Goal: Answer question/provide support: Share knowledge or assist other users

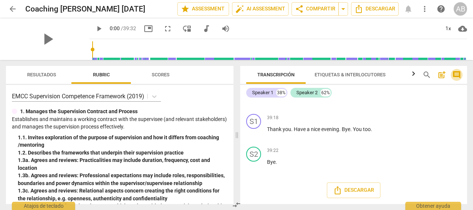
click at [458, 74] on span "comment" at bounding box center [456, 74] width 9 height 9
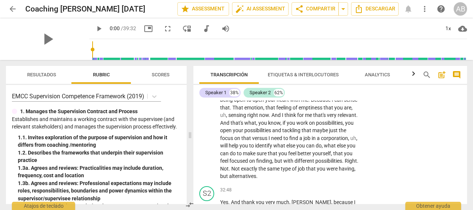
scroll to position [4889, 0]
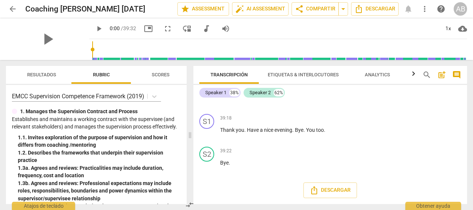
click at [458, 74] on span "comment" at bounding box center [456, 74] width 9 height 9
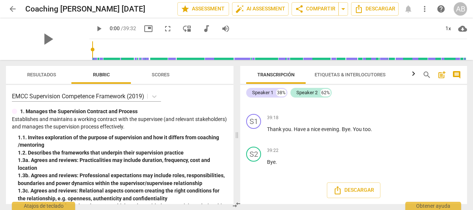
scroll to position [3969, 0]
click at [458, 74] on span "comment" at bounding box center [456, 74] width 9 height 9
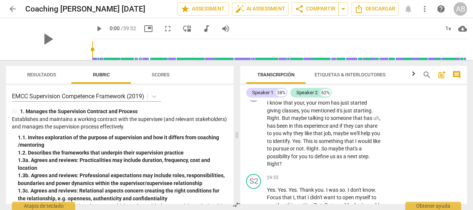
scroll to position [4889, 0]
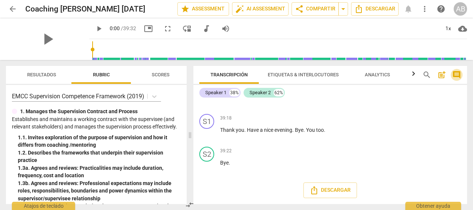
click at [458, 74] on span "comment" at bounding box center [456, 74] width 9 height 9
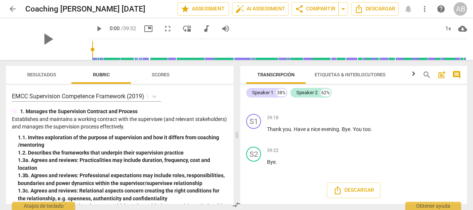
scroll to position [3969, 0]
click at [442, 74] on span "post_add" at bounding box center [441, 74] width 9 height 9
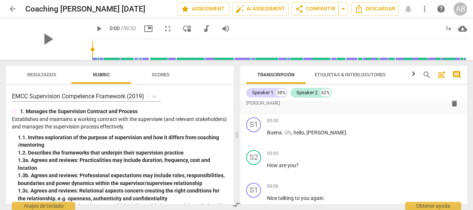
drag, startPoint x: 469, startPoint y: 103, endPoint x: 471, endPoint y: 109, distance: 6.2
click at [471, 109] on div "Transcripción Etiquetas & Interlocutores Analytics search post_add comment Spea…" at bounding box center [355, 135] width 236 height 150
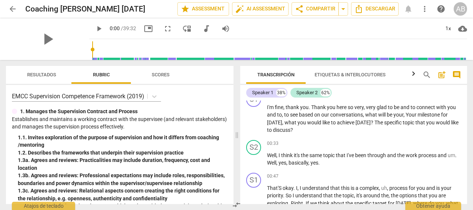
scroll to position [0, 0]
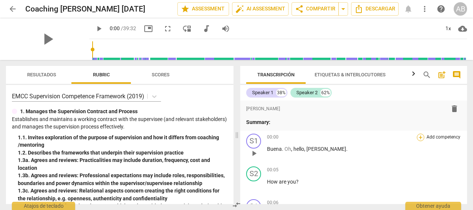
click at [419, 135] on div "+" at bounding box center [420, 137] width 7 height 7
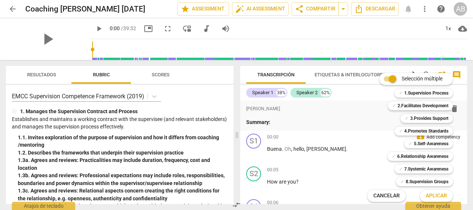
click at [375, 146] on div "Selección múltiple m ✓ 1.Supervision Process 1 ✓ 2.Facilitates Development 2 ✓ …" at bounding box center [416, 137] width 103 height 132
click at [381, 196] on span "Cancelar" at bounding box center [387, 195] width 26 height 7
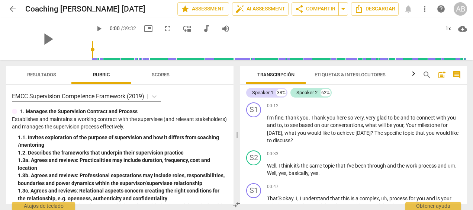
scroll to position [173, 0]
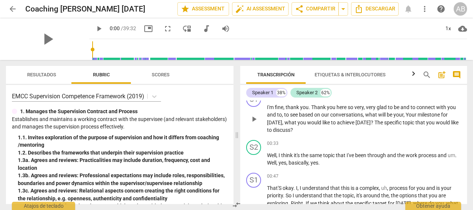
click at [457, 112] on p "I'm fine , thank you . Thank you here so very , very glad to be and to connect …" at bounding box center [364, 118] width 194 height 31
click at [467, 105] on div "Transcripción Etiquetas & Interlocutores Analytics search post_add comment Spea…" at bounding box center [355, 135] width 236 height 150
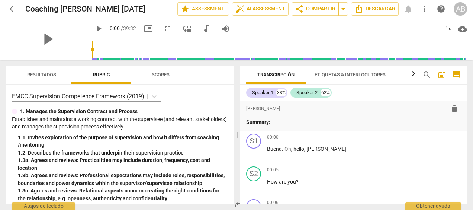
click at [445, 77] on span "post_add" at bounding box center [441, 74] width 9 height 9
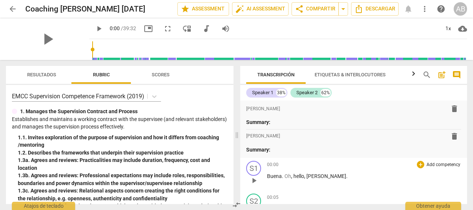
click at [439, 163] on p "Add competency" at bounding box center [443, 164] width 35 height 7
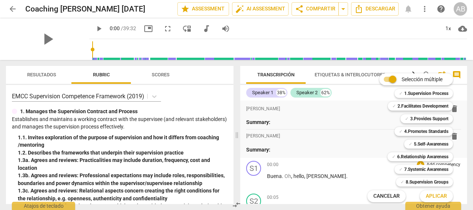
drag, startPoint x: 465, startPoint y: 102, endPoint x: 465, endPoint y: 109, distance: 7.4
click at [465, 109] on div "Selección múltiple m ✓ 1.Supervision Process 1 ✓ 2.Facilitates Development 2 ✓ …" at bounding box center [416, 137] width 103 height 132
drag, startPoint x: 465, startPoint y: 103, endPoint x: 467, endPoint y: 118, distance: 15.4
click at [467, 118] on div "Selección múltiple m ✓ 1.Supervision Process 1 ✓ 2.Facilitates Development 2 ✓ …" at bounding box center [416, 137] width 103 height 132
click at [374, 179] on div "Selección múltiple m ✓ 1.Supervision Process 1 ✓ 2.Facilitates Development 2 ✓ …" at bounding box center [416, 137] width 103 height 132
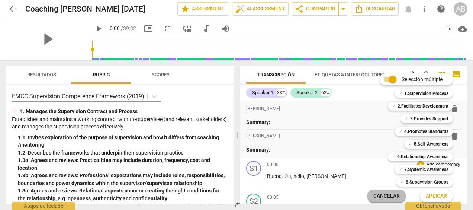
click at [385, 194] on span "Cancelar" at bounding box center [387, 195] width 26 height 7
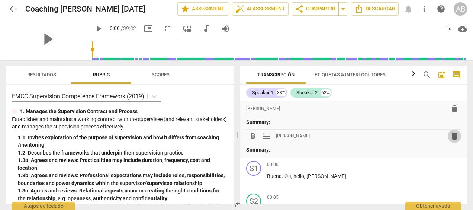
click at [450, 138] on span "delete" at bounding box center [454, 136] width 9 height 9
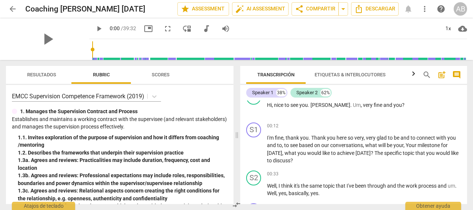
scroll to position [152, 0]
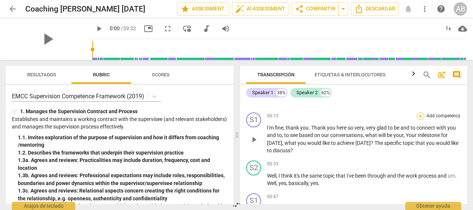
click at [418, 115] on div "+" at bounding box center [420, 115] width 7 height 7
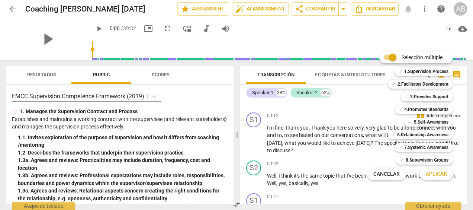
drag, startPoint x: 232, startPoint y: 96, endPoint x: 233, endPoint y: 102, distance: 6.0
click at [233, 102] on div at bounding box center [236, 105] width 473 height 210
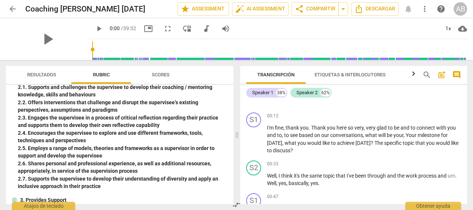
scroll to position [183, 0]
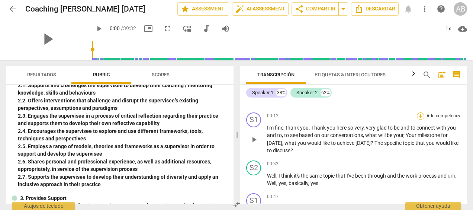
click at [419, 115] on div "+" at bounding box center [420, 115] width 7 height 7
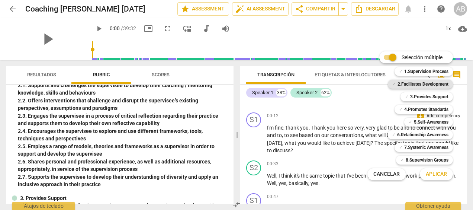
click at [418, 85] on b "2.Facilitates Development" at bounding box center [423, 84] width 51 height 9
click at [444, 176] on span "Aplicar" at bounding box center [436, 173] width 21 height 7
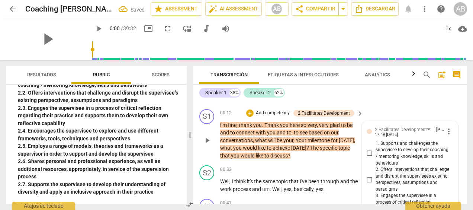
scroll to position [137, 0]
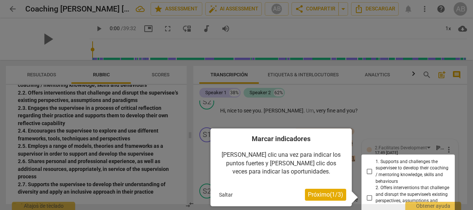
click at [324, 196] on span "Próximo ( 1 / 3 )" at bounding box center [325, 194] width 35 height 7
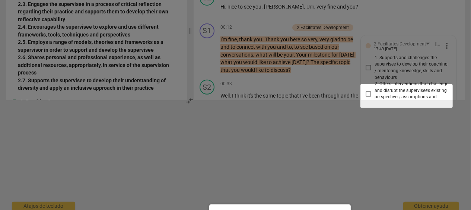
scroll to position [104, 0]
click at [368, 94] on div at bounding box center [406, 96] width 92 height 24
click at [469, 78] on div at bounding box center [235, 80] width 471 height 369
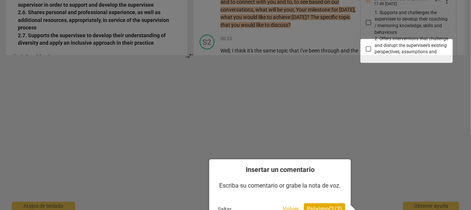
scroll to position [160, 0]
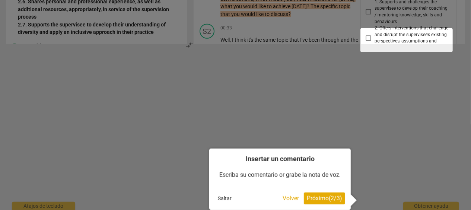
click at [237, 175] on div "Escriba su comentario or grabe la nota de voz." at bounding box center [280, 174] width 130 height 23
click at [249, 158] on h4 "Insertar un comentario" at bounding box center [280, 158] width 130 height 9
click at [367, 37] on div at bounding box center [406, 40] width 92 height 24
click at [269, 159] on h4 "Insertar un comentario" at bounding box center [280, 158] width 130 height 9
click at [315, 198] on span "Próximo ( 2 / 3 )" at bounding box center [324, 198] width 35 height 7
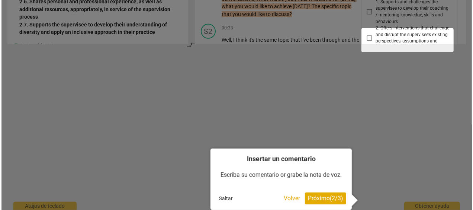
scroll to position [0, 0]
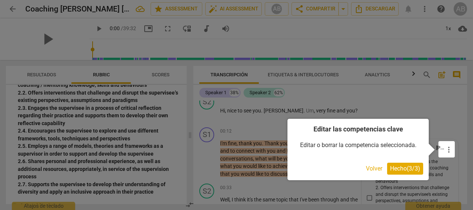
click at [439, 148] on div at bounding box center [447, 149] width 16 height 16
click at [414, 166] on span "Hecho ( 3 / 3 )" at bounding box center [405, 168] width 30 height 7
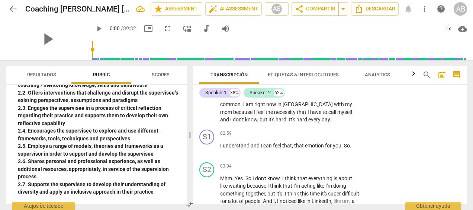
scroll to position [424, 0]
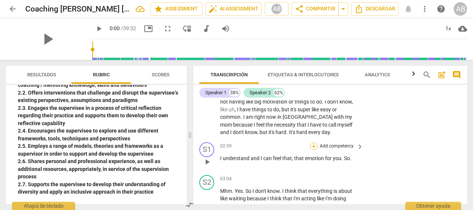
click at [313, 145] on div "+" at bounding box center [313, 145] width 7 height 7
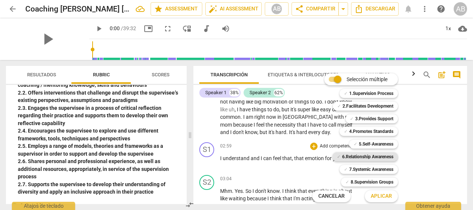
click at [353, 154] on b "6.Relationship Awareness" at bounding box center [367, 156] width 51 height 9
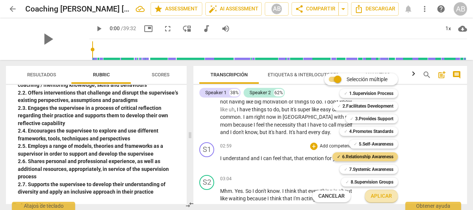
click at [382, 195] on span "Aplicar" at bounding box center [381, 195] width 21 height 7
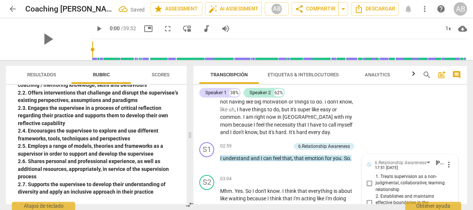
scroll to position [562, 0]
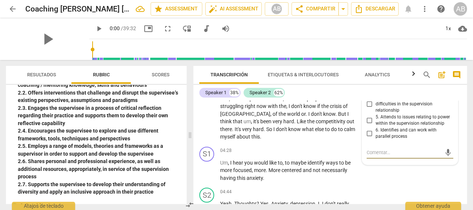
click at [386, 150] on textarea at bounding box center [404, 152] width 75 height 7
type textarea "B"
type textarea "C"
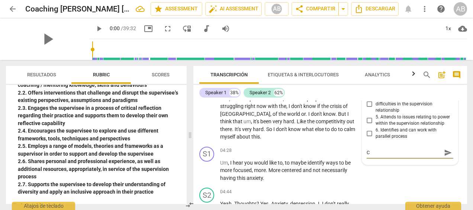
type textarea "Cu"
type textarea "Cul"
type textarea "Cult"
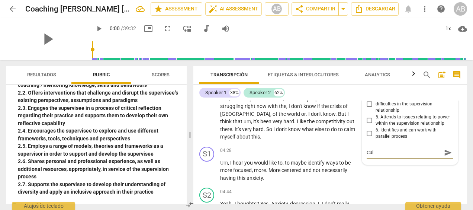
type textarea "Cult"
type textarea "Culti"
type textarea "Cultiv"
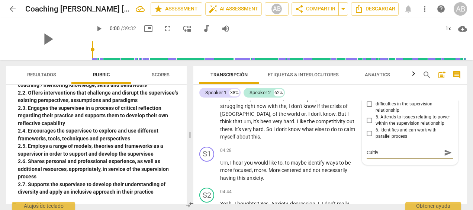
type textarea "Cultiva"
type textarea "Cultiv"
type textarea "Culti"
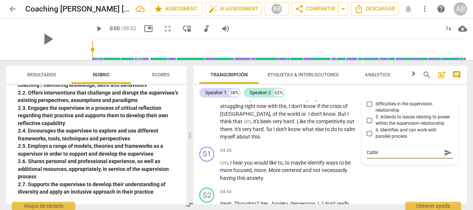
type textarea "Culti"
type textarea "Cult"
type textarea "Cul"
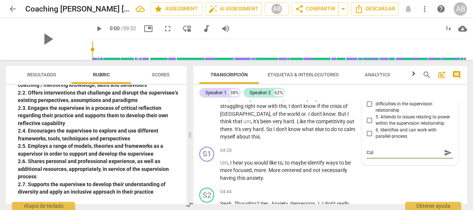
type textarea "Cu"
type textarea "C"
type textarea "M"
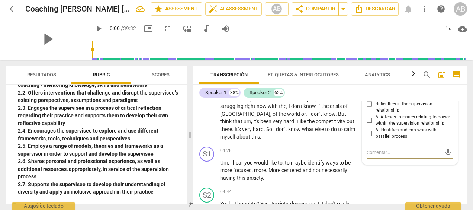
type textarea "M"
type textarea "C"
type textarea "Cu"
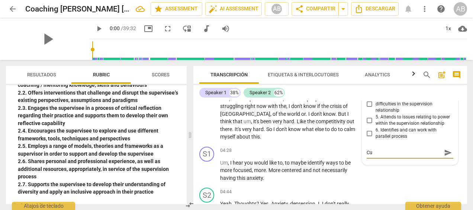
type textarea "Cul"
type textarea "Cult"
type textarea "Culti"
type textarea "Cult"
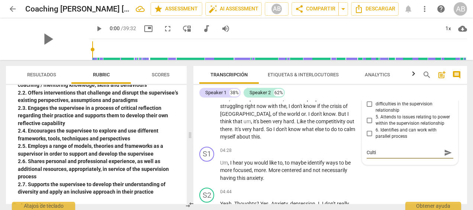
type textarea "Cult"
type textarea "Cul"
type textarea "Cu"
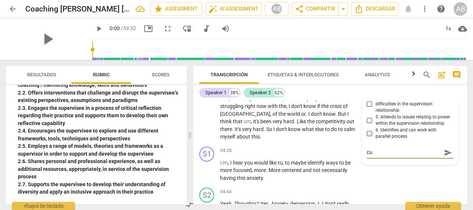
type textarea "C"
type textarea "CC"
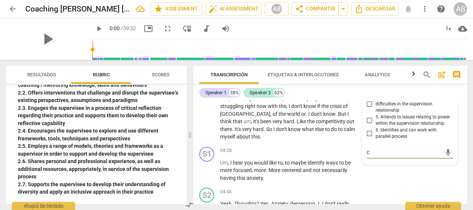
type textarea "CC"
type textarea "CC#"
type textarea "CC#4"
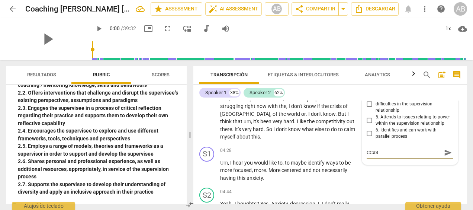
type textarea "CC#4"
type textarea "CC#4 C"
type textarea "CC#4 Cu"
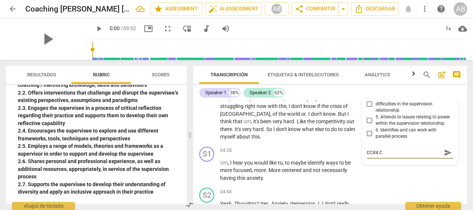
type textarea "CC#4 Cu"
type textarea "CC#4 Cul"
type textarea "CC#4 Cult"
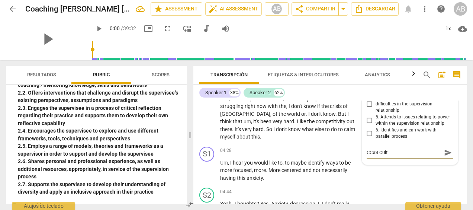
type textarea "CC#4 Culti"
type textarea "CC#4 Cultiv"
type textarea "CC#4 Cultiva"
type textarea "CC#4 Cultivat"
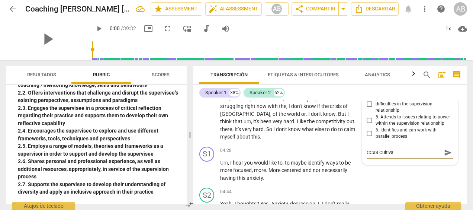
type textarea "CC#4 Cultivat"
type textarea "CC#4 Cultivati"
type textarea "CC#4 Cultivatin"
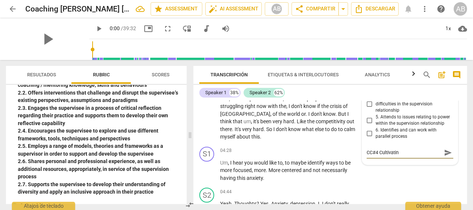
type textarea "CC#4 Cultivating"
type textarea "CC#4 Cultivating T"
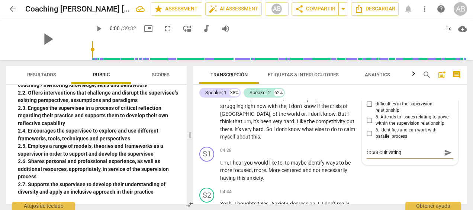
type textarea "CC#4 Cultivating T"
type textarea "CC#4 Cultivating Tr"
type textarea "CC#4 Cultivating Tru"
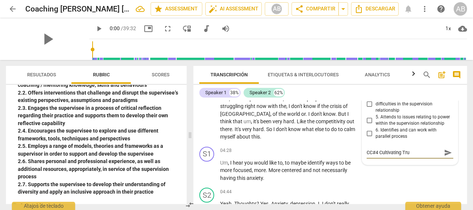
type textarea "CC#4 Cultivating Trus"
type textarea "CC#4 Cultivating Trust"
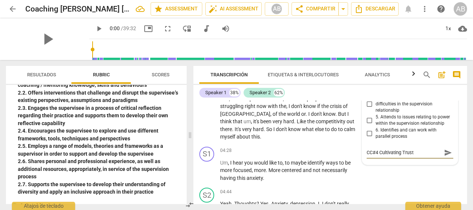
type textarea "CC#4 Cultivating Trust"
type textarea "CC#4 Cultivating Trust a"
type textarea "CC#4 Cultivating Trust an"
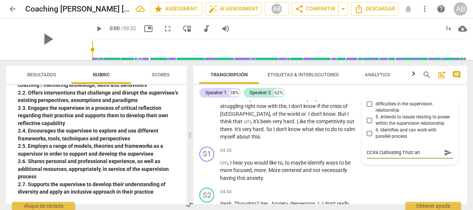
type textarea "CC#4 Cultivating Trust and"
type textarea "CC#4 Cultivating Trust and C"
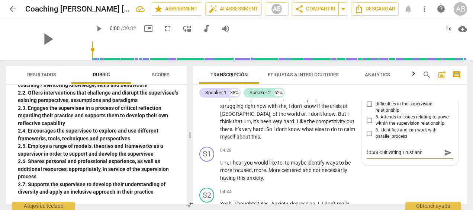
type textarea "CC#4 Cultivating Trust and C"
type textarea "CC#4 Cultivating Trust and CC"
type textarea "CC#4 Cultivating Trust and CC#"
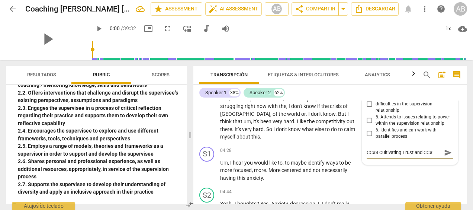
type textarea "CC#4 Cultivating Trust and CC#%"
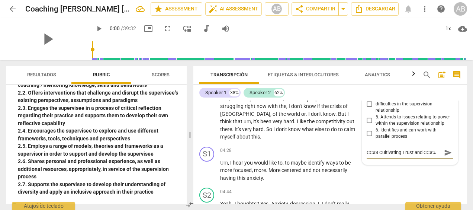
type textarea "CC#4 Cultivating Trust and CC#%"
type textarea "CC#4 Cultivating Trust and CC#"
type textarea "CC#4 Cultivating Trust and CC#5"
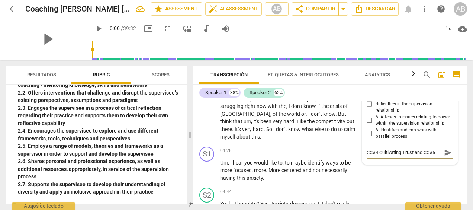
type textarea "CC#4 Cultivating Trust and CC#5"
type textarea "CC#4 Cultivating Trust and CC#5 E"
type textarea "CC#4 Cultivating Trust and CC#5 Em"
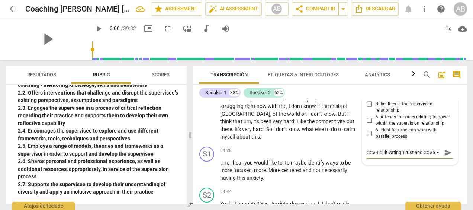
type textarea "CC#4 Cultivating Trust and CC#5 Em"
type textarea "CC#4 Cultivating Trust and CC#5 Emb"
type textarea "CC#4 Cultivating Trust and CC#5 Embo"
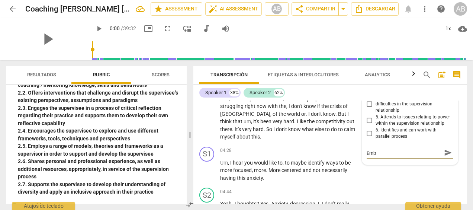
type textarea "CC#4 Cultivating Trust and CC#5 Embo"
type textarea "CC#4 Cultivating Trust and CC#5 Embod"
type textarea "CC#4 Cultivating Trust and CC#5 Embodi"
type textarea "CC#4 Cultivating Trust and CC#5 Embodie"
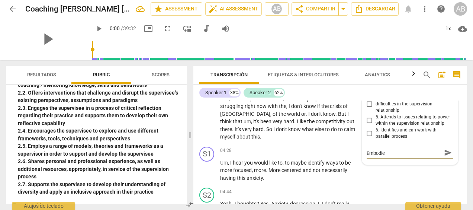
scroll to position [0, 0]
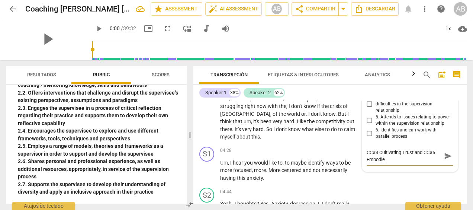
type textarea "CC#4 Cultivating Trust and CC#5 Embodied"
type textarea "CC#4 Cultivating Trust and CC#5 Embodied P"
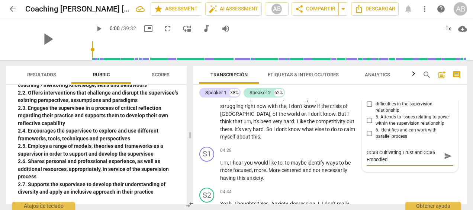
type textarea "CC#4 Cultivating Trust and CC#5 Embodied P"
type textarea "CC#4 Cultivating Trust and CC#5 Embodied Pr"
type textarea "CC#4 Cultivating Trust and CC#5 Embodied Pre"
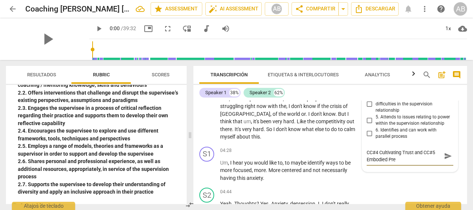
type textarea "CC#4 Cultivating Trust and CC#5 Embodied Pres"
type textarea "CC#4 Cultivating Trust and CC#5 Embodied Prese"
type textarea "CC#4 Cultivating Trust and CC#5 Embodied Presen"
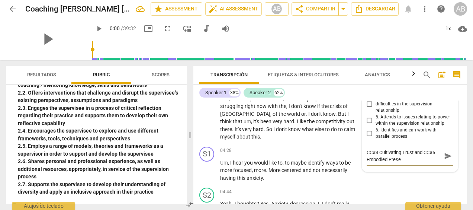
type textarea "CC#4 Cultivating Trust and CC#5 Embodied Presen"
type textarea "CC#4 Cultivating Trust and CC#5 Embodied Presenc"
type textarea "CC#4 Cultivating Trust and CC#5 Embodied Presence"
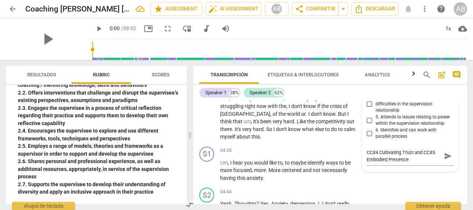
drag, startPoint x: 468, startPoint y: 115, endPoint x: 467, endPoint y: 124, distance: 8.2
click at [467, 124] on div "Transcripción Etiquetas & Interlocutores Analytics search post_add comment Spea…" at bounding box center [331, 135] width 283 height 150
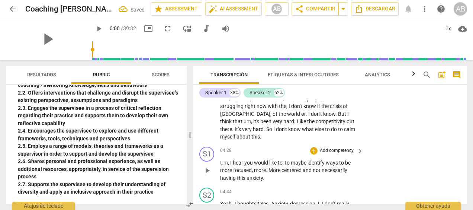
click at [354, 150] on div "+ Add competency keyboard_arrow_right" at bounding box center [336, 151] width 55 height 8
click at [358, 151] on span "keyboard_arrow_right" at bounding box center [360, 151] width 9 height 9
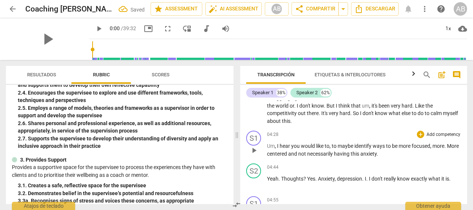
scroll to position [183, 0]
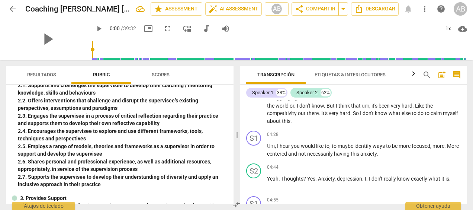
drag, startPoint x: 467, startPoint y: 115, endPoint x: 467, endPoint y: 120, distance: 4.5
click at [467, 120] on div "Transcripción Etiquetas & Interlocutores Analytics search post_add comment Spea…" at bounding box center [355, 135] width 236 height 150
click at [420, 135] on div "+" at bounding box center [420, 134] width 7 height 7
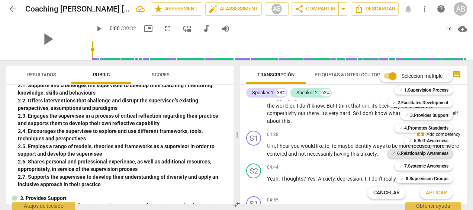
click at [422, 154] on b "6.Relationship Awareness" at bounding box center [422, 153] width 51 height 9
click at [431, 192] on span "Aplicar" at bounding box center [436, 192] width 21 height 7
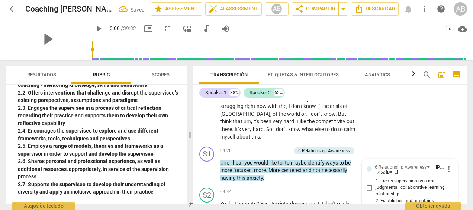
scroll to position [705, 0]
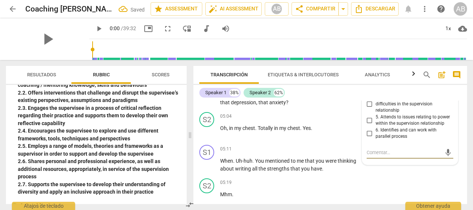
type textarea "C"
type textarea "CC"
type textarea "CC#"
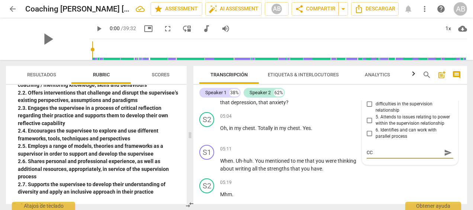
type textarea "CC#"
type textarea "CC#4"
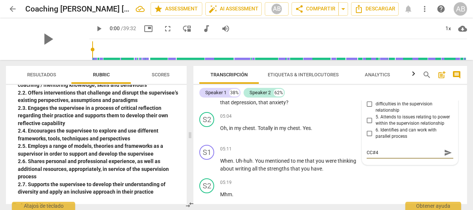
type textarea "CC#4 a"
type textarea "CC#4 an"
type textarea "CC#4 and"
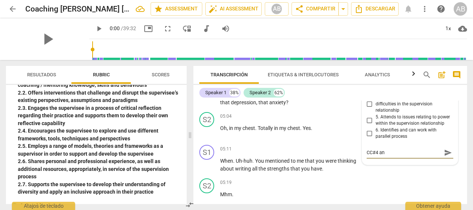
type textarea "CC#4 and"
type textarea "CC#4 and C"
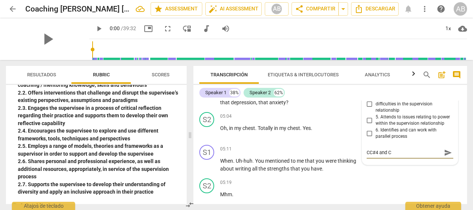
type textarea "CC#4 and CC"
type textarea "CC#4 and CC#"
type textarea "CC#4 and CC#%"
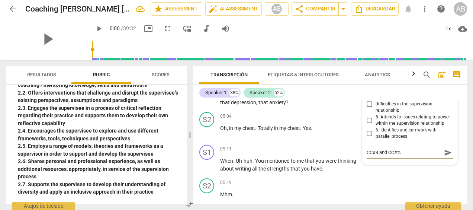
type textarea "CC#4 and CC#%"
click at [445, 151] on span "send" at bounding box center [448, 152] width 8 height 8
click at [399, 145] on div "CC#4 and CC#%" at bounding box center [410, 145] width 87 height 7
click at [397, 145] on div "CC#4 and CC#%" at bounding box center [410, 145] width 87 height 7
click at [391, 145] on div "CC#4 and CC#%" at bounding box center [410, 145] width 87 height 7
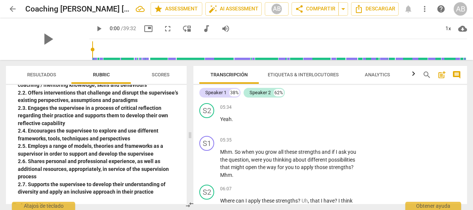
scroll to position [786, 0]
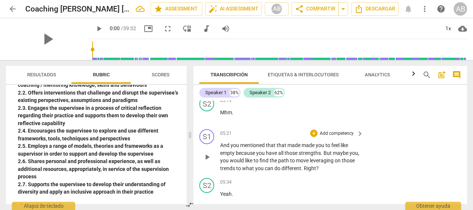
click at [358, 134] on span "keyboard_arrow_right" at bounding box center [360, 133] width 9 height 9
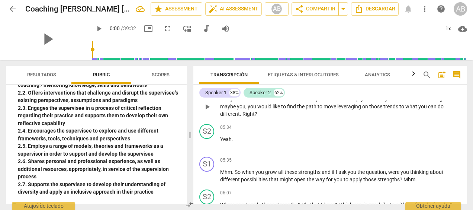
scroll to position [183, 0]
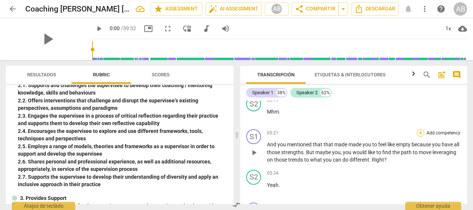
click at [419, 131] on div "+" at bounding box center [420, 132] width 7 height 7
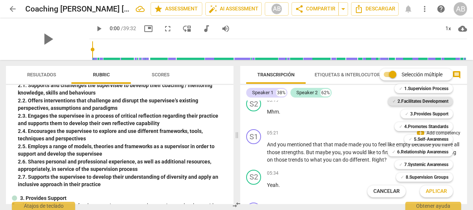
click at [426, 102] on b "2.Facilitates Development" at bounding box center [423, 101] width 51 height 9
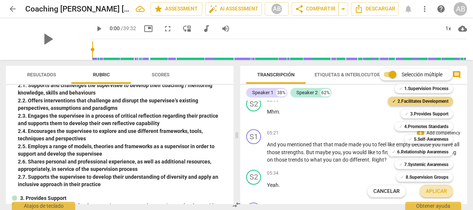
click at [442, 192] on span "Aplicar" at bounding box center [436, 190] width 21 height 7
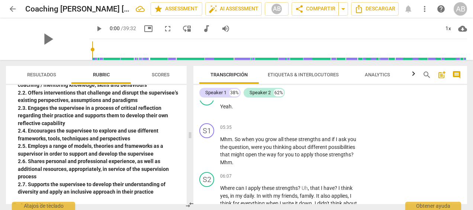
scroll to position [886, 0]
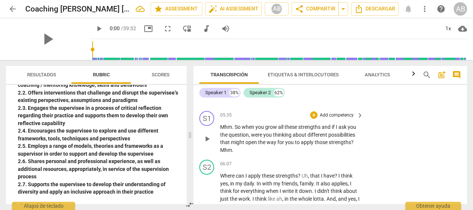
click at [319, 114] on p "Add competency" at bounding box center [336, 115] width 35 height 7
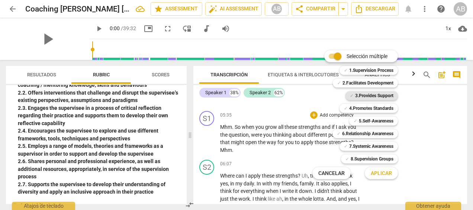
click at [385, 97] on b "3.Provides Support" at bounding box center [374, 95] width 38 height 9
click at [381, 174] on span "Aplicar" at bounding box center [381, 173] width 21 height 7
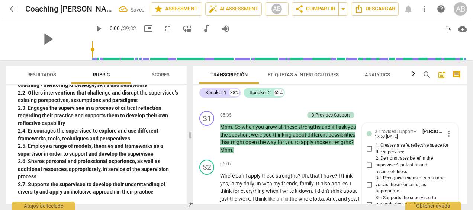
scroll to position [1019, 0]
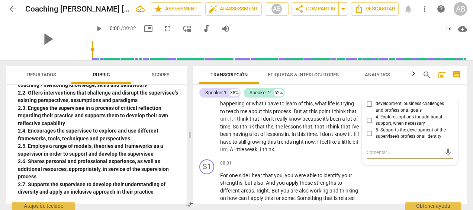
click at [367, 132] on input "5. Supports the development of the supervisee’s professional identity" at bounding box center [370, 133] width 12 height 9
checkbox input "true"
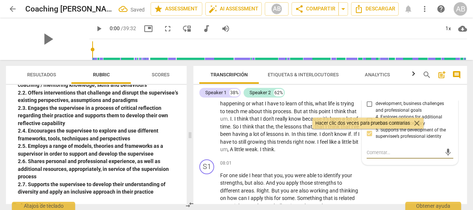
click at [381, 153] on textarea at bounding box center [404, 152] width 75 height 7
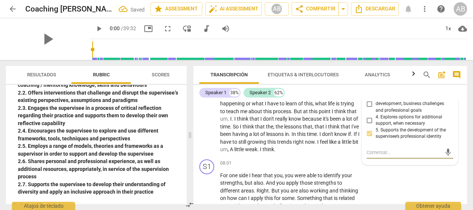
type textarea "O"
type textarea "Op"
type textarea "Ope"
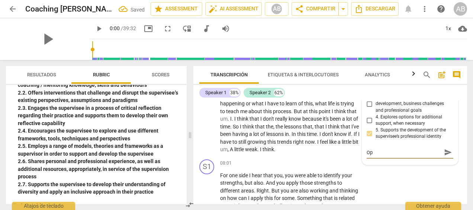
type textarea "Ope"
type textarea "Opem"
type textarea "Opemn"
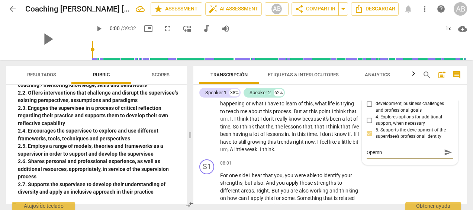
type textarea "Opem"
type textarea "Ope"
type textarea "Open"
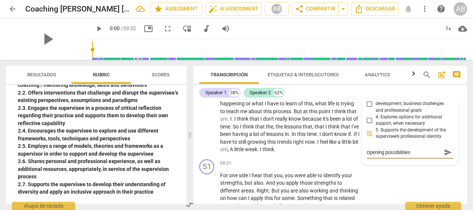
click at [449, 150] on span "send" at bounding box center [448, 152] width 8 height 8
drag, startPoint x: 467, startPoint y: 126, endPoint x: 468, endPoint y: 134, distance: 8.6
click at [468, 134] on div "Transcripción Etiquetas & Interlocutores Analytics search post_add comment Spea…" at bounding box center [331, 135] width 283 height 150
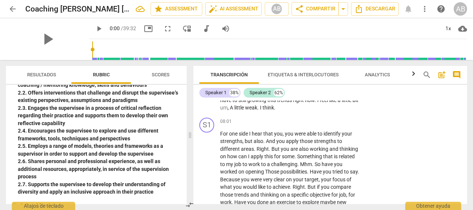
scroll to position [1074, 0]
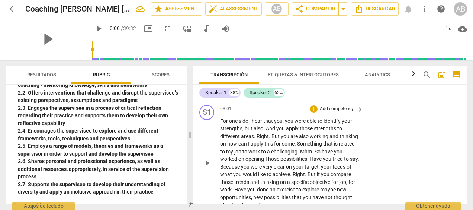
click at [350, 112] on p "Add competency" at bounding box center [336, 109] width 35 height 7
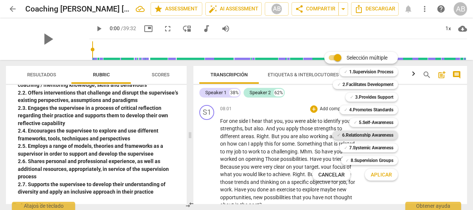
click at [375, 136] on b "6.Relationship Awareness" at bounding box center [367, 135] width 51 height 9
click at [381, 176] on span "Aplicar" at bounding box center [381, 174] width 21 height 7
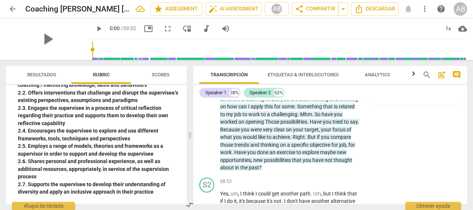
scroll to position [1086, 0]
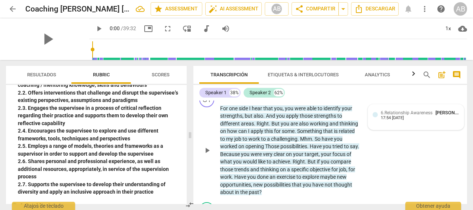
click at [440, 115] on span "[PERSON_NAME]" at bounding box center [454, 113] width 36 height 6
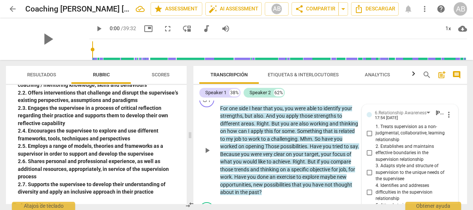
scroll to position [1182, 0]
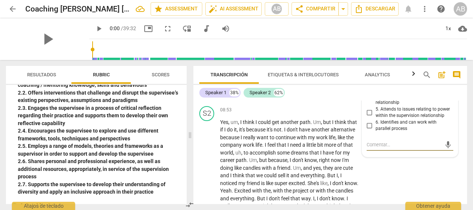
click at [368, 130] on input "6. Identifies and can work with parallel process" at bounding box center [370, 125] width 12 height 9
click at [394, 148] on textarea at bounding box center [404, 144] width 75 height 7
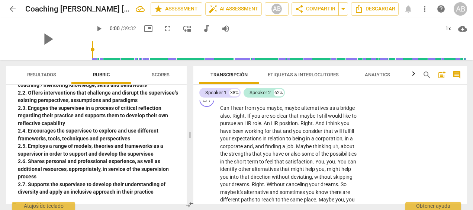
scroll to position [1461, 0]
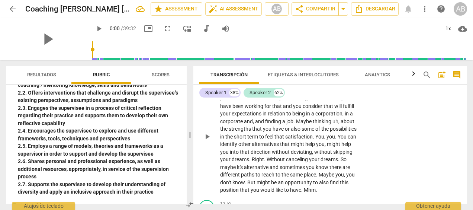
click at [337, 116] on span "corporation" at bounding box center [328, 113] width 27 height 6
click at [403, 128] on div "S1 play_arrow pause 11:53 + Add competency keyboard_arrow_right Can I hear from…" at bounding box center [330, 130] width 274 height 133
click at [468, 134] on div "Transcripción Etiquetas & Interlocutores Analytics search post_add comment Spea…" at bounding box center [331, 135] width 283 height 150
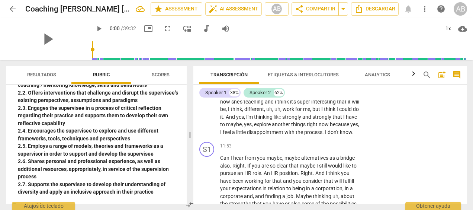
scroll to position [1411, 0]
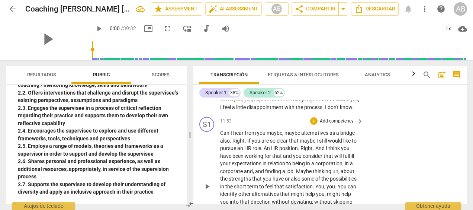
click at [357, 126] on span "keyboard_arrow_right" at bounding box center [360, 121] width 9 height 9
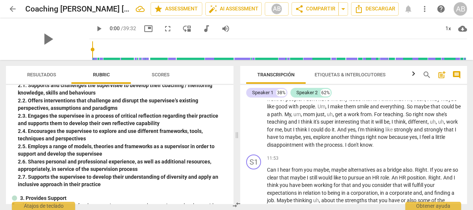
scroll to position [1179, 0]
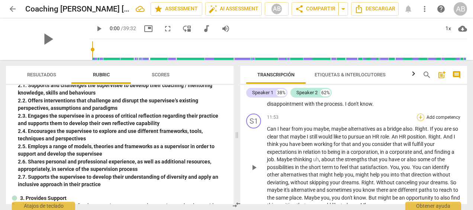
click at [419, 121] on div "+" at bounding box center [420, 116] width 7 height 7
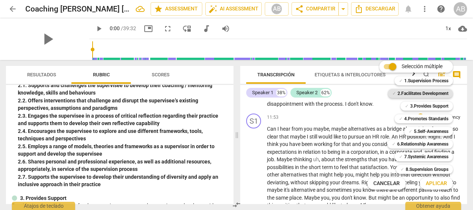
click at [406, 92] on b "2.Facilitates Development" at bounding box center [423, 93] width 51 height 9
click at [436, 182] on span "Aplicar" at bounding box center [436, 183] width 21 height 7
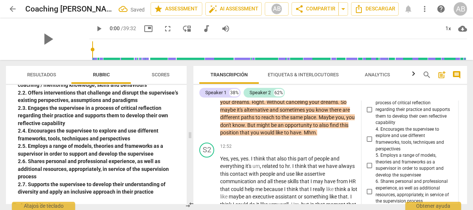
scroll to position [1454, 0]
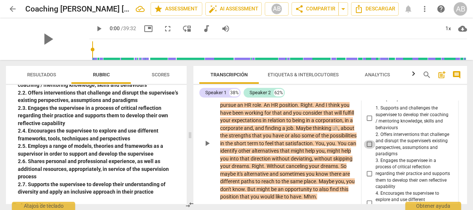
click at [371, 149] on input "2. Offers interventions that challenge and disrupt the supervisee’s existing pe…" at bounding box center [370, 144] width 12 height 9
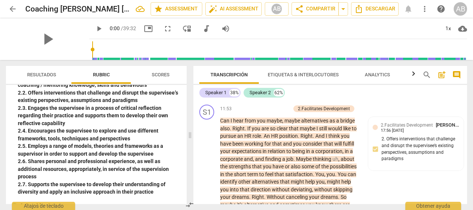
scroll to position [1448, 0]
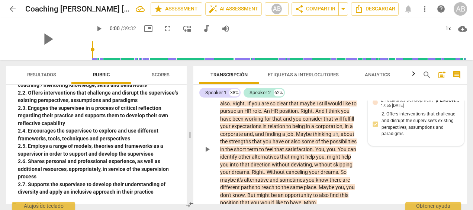
click at [396, 141] on div "2.Facilitates Development [PERSON_NAME] 17:56 [DATE] 2. Offers interventions th…" at bounding box center [416, 118] width 87 height 45
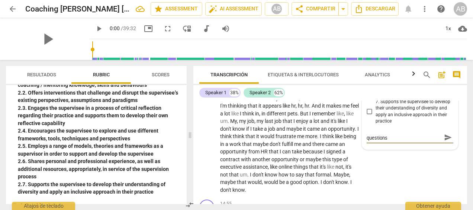
scroll to position [0, 0]
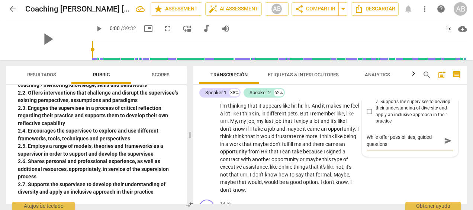
click at [444, 145] on span "send" at bounding box center [448, 141] width 8 height 8
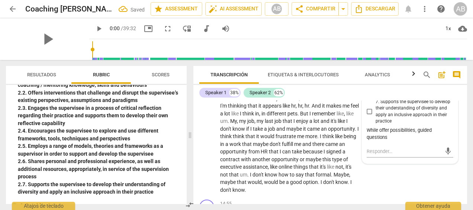
drag, startPoint x: 468, startPoint y: 137, endPoint x: 468, endPoint y: 145, distance: 8.2
click at [468, 145] on div "Transcripción Etiquetas & Interlocutores Analytics search post_add comment Spea…" at bounding box center [331, 135] width 283 height 150
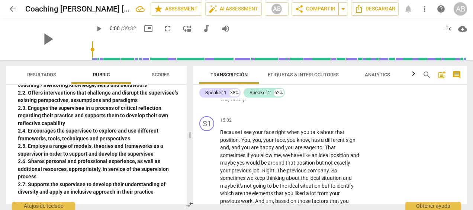
scroll to position [1785, 0]
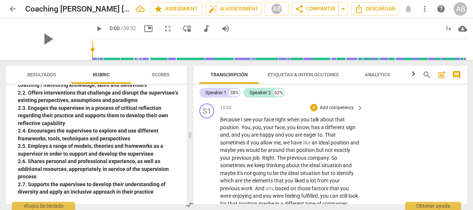
click at [332, 111] on p "Add competency" at bounding box center [336, 108] width 35 height 7
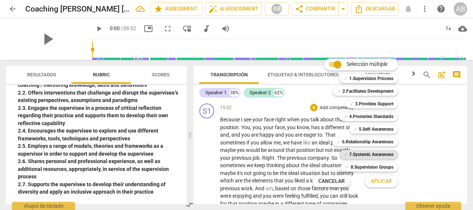
click at [378, 152] on b "7.Systemic Awareness" at bounding box center [371, 154] width 44 height 9
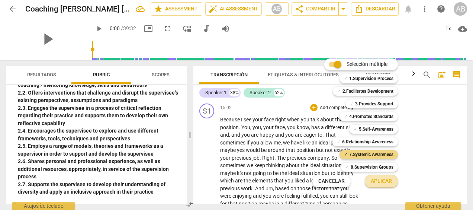
click at [380, 181] on span "Aplicar" at bounding box center [381, 180] width 21 height 7
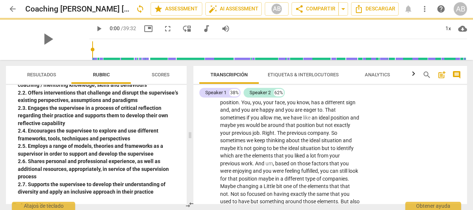
scroll to position [1952, 0]
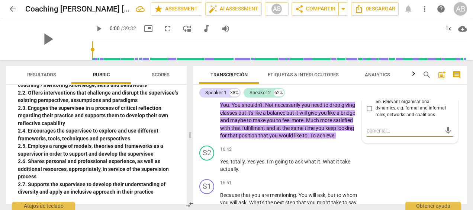
click at [382, 134] on textarea at bounding box center [404, 130] width 75 height 7
click at [368, 113] on input "5b. Relevant organisational dynamics, e.g. formal and informal roles, networks …" at bounding box center [370, 108] width 12 height 9
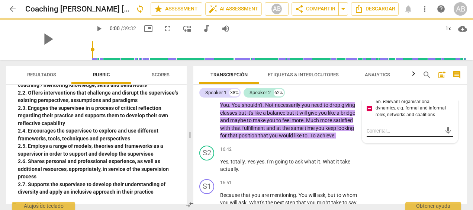
click at [369, 134] on textarea at bounding box center [404, 130] width 75 height 7
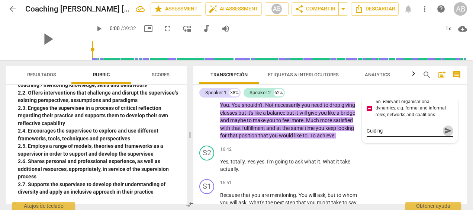
click at [446, 135] on span "send" at bounding box center [448, 130] width 8 height 8
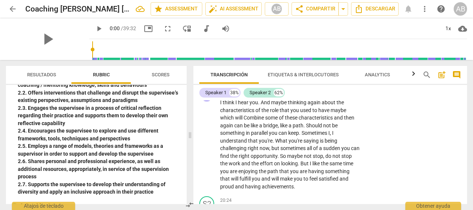
scroll to position [2247, 0]
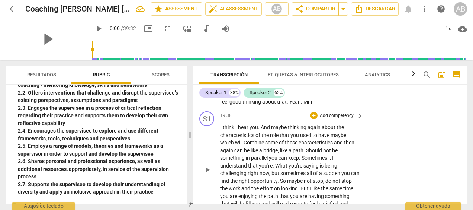
click at [357, 120] on span "keyboard_arrow_right" at bounding box center [360, 115] width 9 height 9
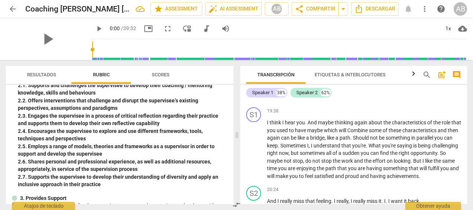
scroll to position [1819, 0]
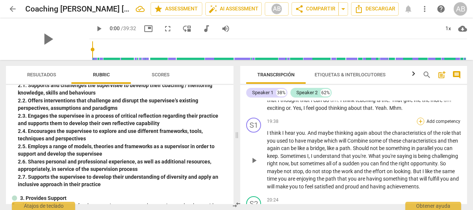
click at [418, 125] on div "+" at bounding box center [420, 121] width 7 height 7
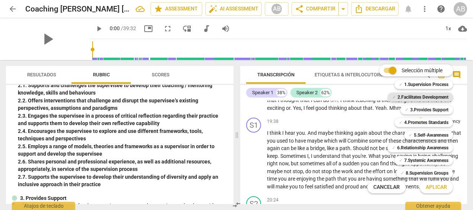
click at [419, 95] on b "2.Facilitates Development" at bounding box center [423, 97] width 51 height 9
click at [437, 185] on span "Aplicar" at bounding box center [436, 186] width 21 height 7
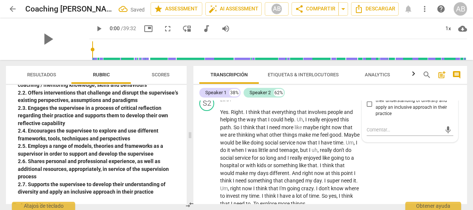
scroll to position [2449, 0]
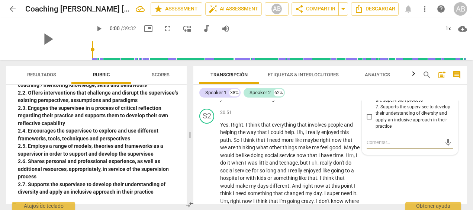
click at [367, 121] on input "7. Supports the supervisee to develop their understanding of diversity and appl…" at bounding box center [370, 116] width 12 height 9
click at [366, 121] on input "7. Supports the supervisee to develop their understanding of diversity and appl…" at bounding box center [370, 116] width 12 height 9
click at [378, 146] on textarea at bounding box center [404, 142] width 75 height 7
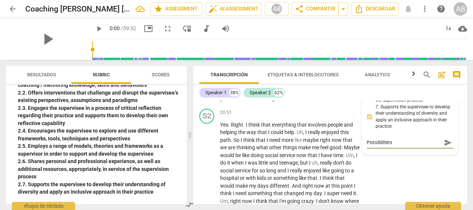
click at [445, 147] on span "send" at bounding box center [448, 142] width 8 height 8
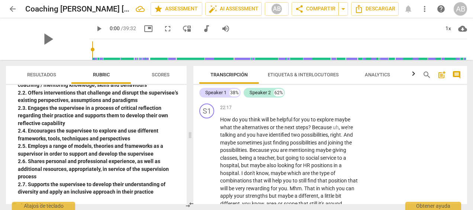
scroll to position [2597, 0]
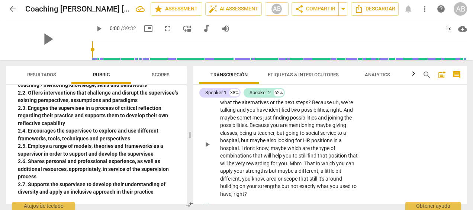
click at [336, 86] on p "Add competency" at bounding box center [336, 83] width 35 height 7
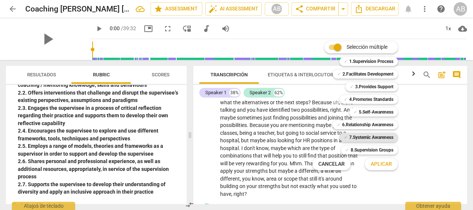
click at [364, 134] on b "7.Systemic Awareness" at bounding box center [371, 137] width 44 height 9
click at [382, 160] on span "Aplicar" at bounding box center [381, 163] width 21 height 7
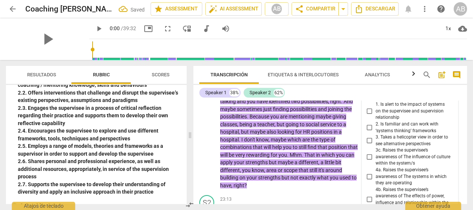
scroll to position [2740, 0]
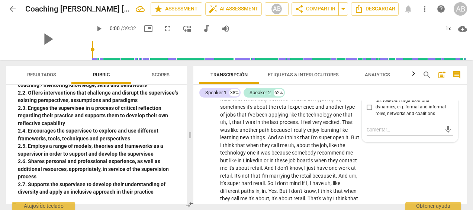
drag, startPoint x: 468, startPoint y: 156, endPoint x: 467, endPoint y: 152, distance: 4.6
click at [467, 152] on div "Transcripción Etiquetas & Interlocutores Analytics search post_add comment Spea…" at bounding box center [331, 135] width 283 height 150
